Goal: Transaction & Acquisition: Purchase product/service

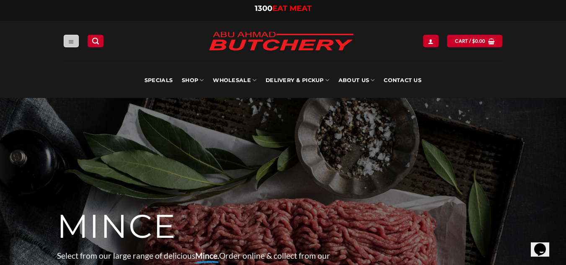
click at [67, 39] on link "Menu" at bounding box center [71, 41] width 15 height 12
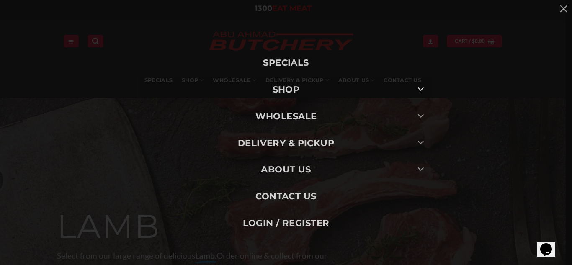
click at [418, 90] on icon "Toggle" at bounding box center [421, 89] width 7 height 12
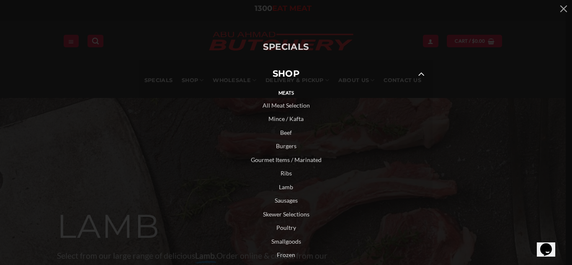
click at [423, 81] on button "Toggle" at bounding box center [421, 74] width 19 height 14
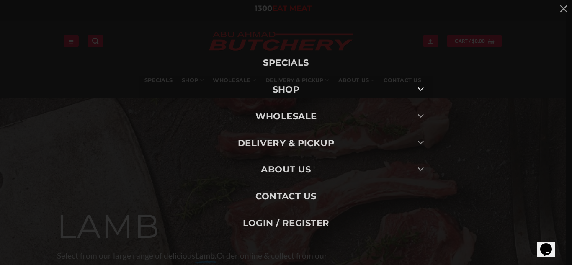
click at [422, 91] on icon "Toggle" at bounding box center [421, 89] width 7 height 12
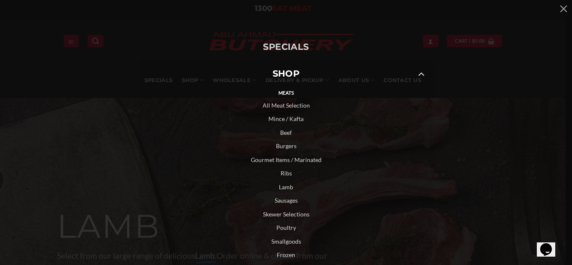
click at [422, 76] on button "Toggle" at bounding box center [421, 74] width 19 height 14
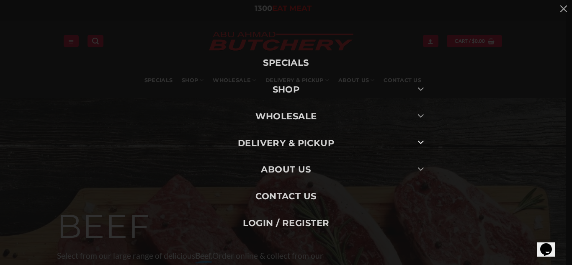
click at [414, 143] on button "Toggle" at bounding box center [421, 143] width 19 height 14
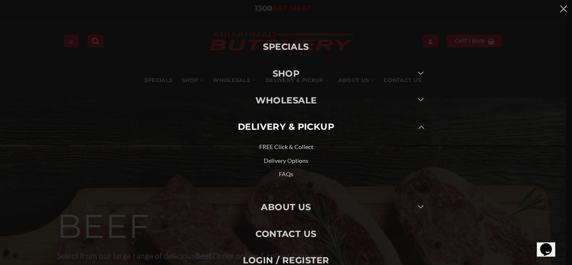
click at [288, 150] on link "FREE Click & Collect" at bounding box center [286, 147] width 293 height 14
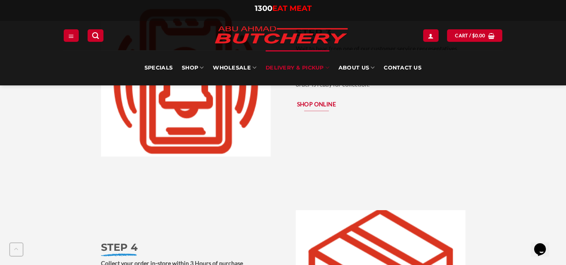
scroll to position [1509, 0]
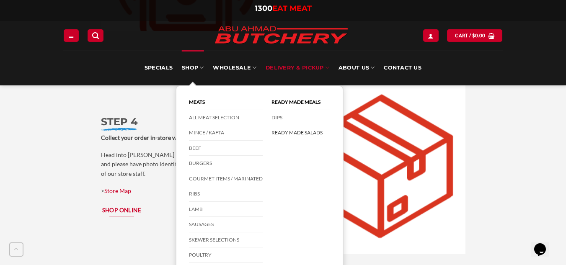
click at [293, 135] on link "Ready Made Salads" at bounding box center [301, 132] width 59 height 15
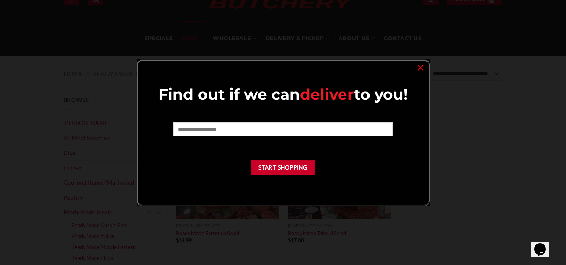
drag, startPoint x: 474, startPoint y: 154, endPoint x: 429, endPoint y: 84, distance: 83.1
click at [474, 152] on div at bounding box center [283, 132] width 566 height 265
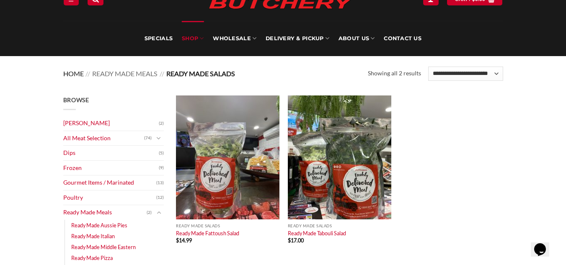
click at [73, 76] on link "Home" at bounding box center [73, 74] width 21 height 8
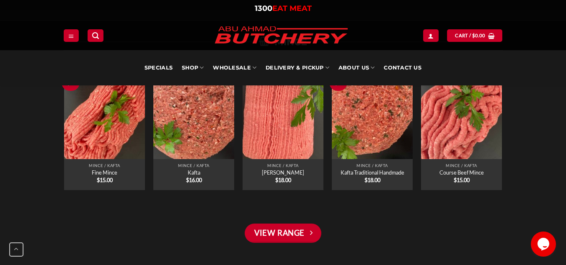
scroll to position [671, 0]
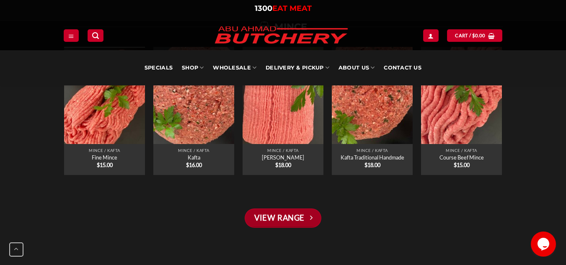
click at [295, 220] on link "View Range" at bounding box center [283, 218] width 76 height 19
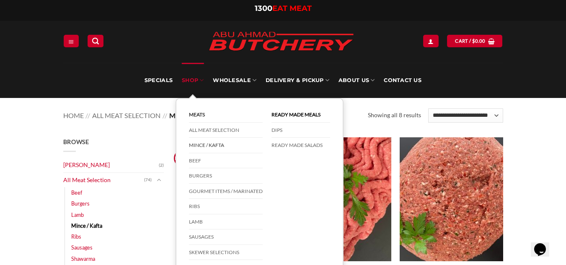
scroll to position [42, 0]
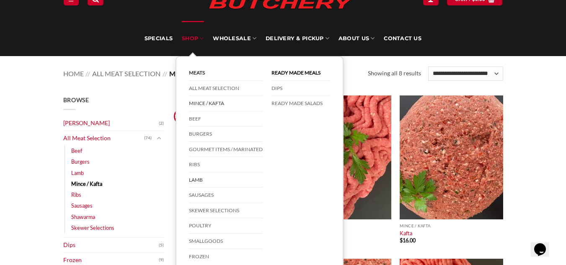
click at [200, 180] on link "Lamb" at bounding box center [226, 181] width 74 height 16
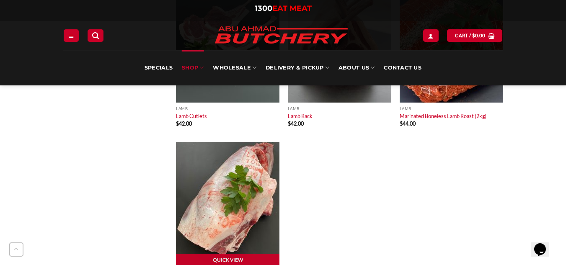
scroll to position [1425, 0]
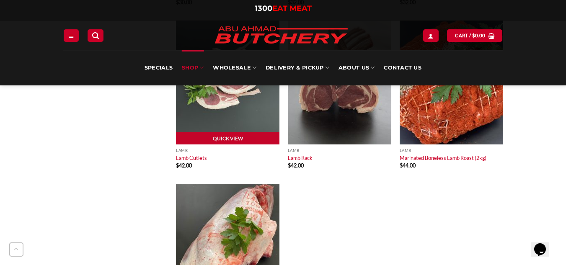
click at [218, 111] on img at bounding box center [228, 83] width 104 height 124
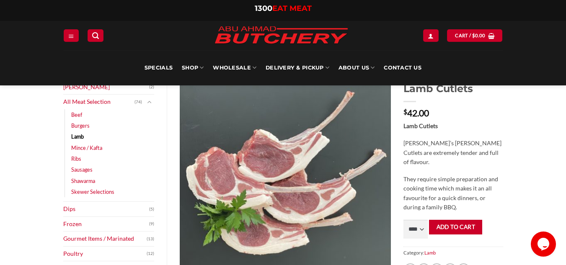
scroll to position [42, 0]
